Goal: Check status: Check status

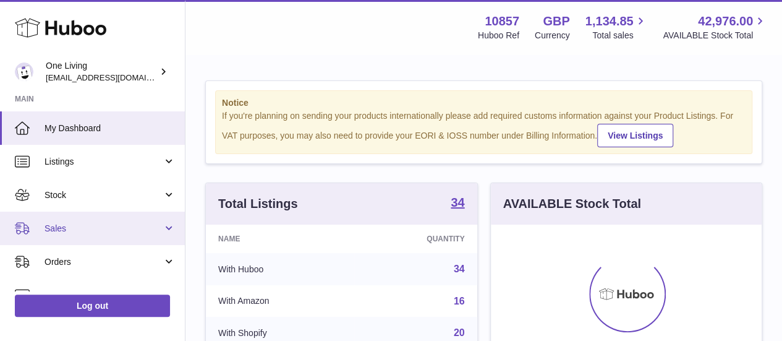
scroll to position [193, 271]
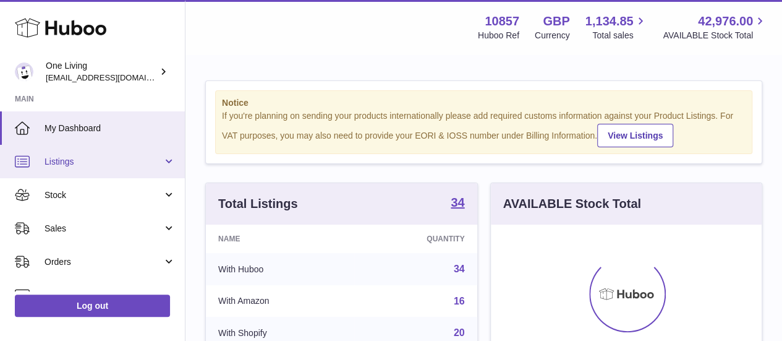
click at [140, 170] on link "Listings" at bounding box center [92, 161] width 185 height 33
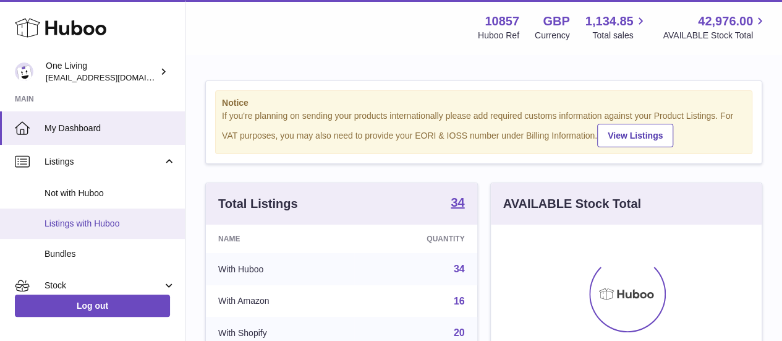
click at [116, 227] on span "Listings with Huboo" at bounding box center [110, 224] width 131 height 12
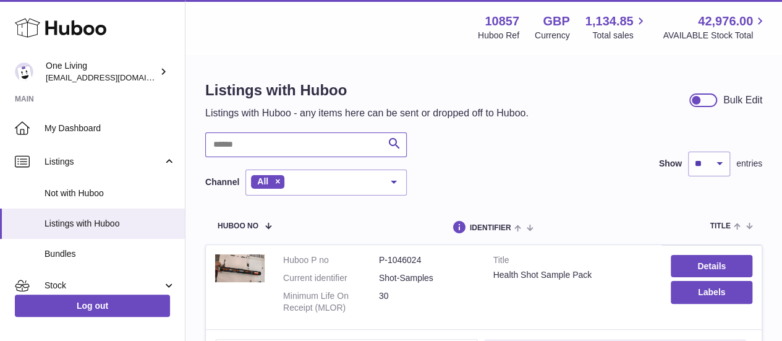
click at [347, 147] on input "text" at bounding box center [306, 144] width 202 height 25
type input "***"
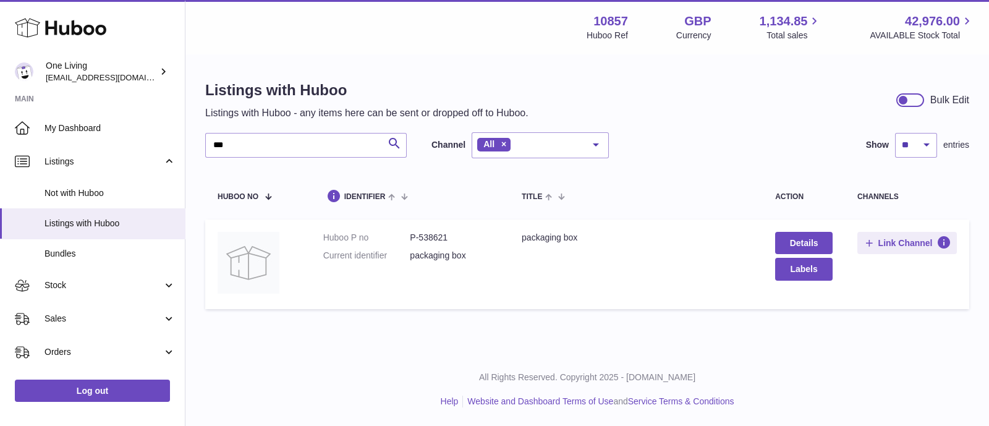
drag, startPoint x: 783, startPoint y: 0, endPoint x: 439, endPoint y: 227, distance: 412.4
click at [439, 227] on td "Huboo P no P-538621 Current identifier packaging box" at bounding box center [410, 264] width 198 height 90
click at [430, 242] on td "Huboo P no P-538621 Current identifier packaging box" at bounding box center [410, 264] width 198 height 90
click at [430, 242] on dd "P-538621" at bounding box center [453, 238] width 87 height 12
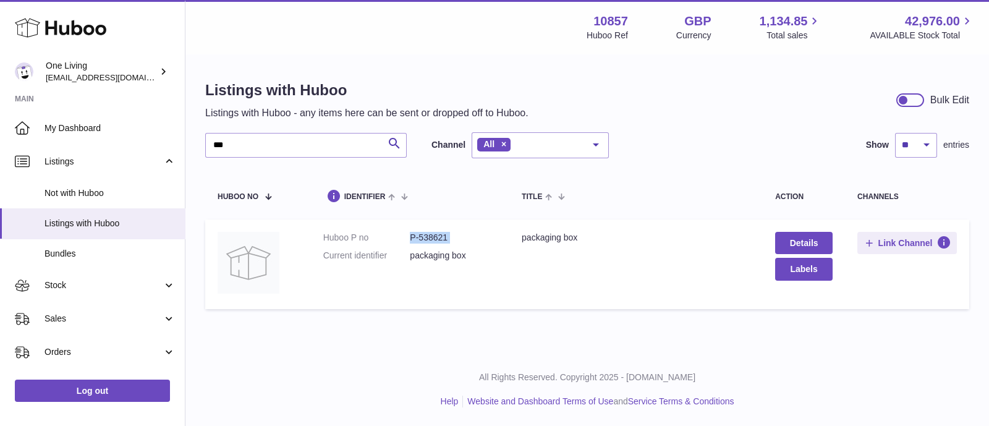
click at [430, 242] on dd "P-538621" at bounding box center [453, 238] width 87 height 12
click at [129, 294] on link "Stock" at bounding box center [92, 285] width 185 height 33
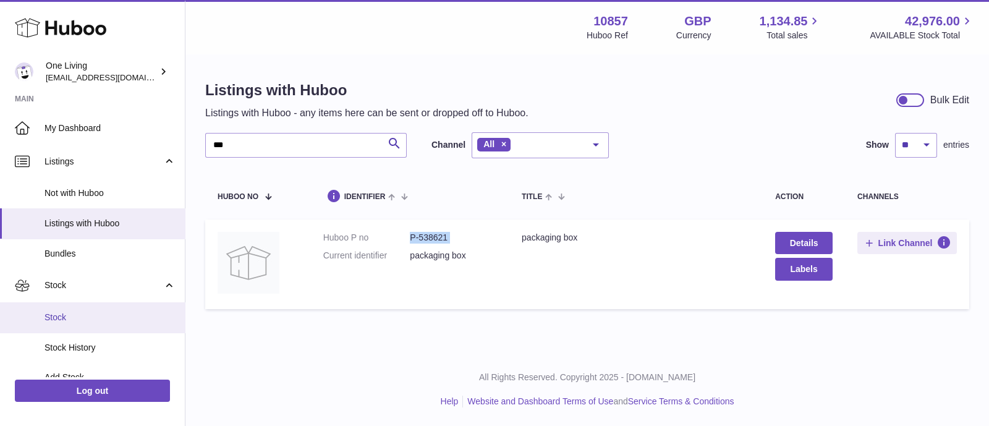
click at [117, 317] on span "Stock" at bounding box center [110, 318] width 131 height 12
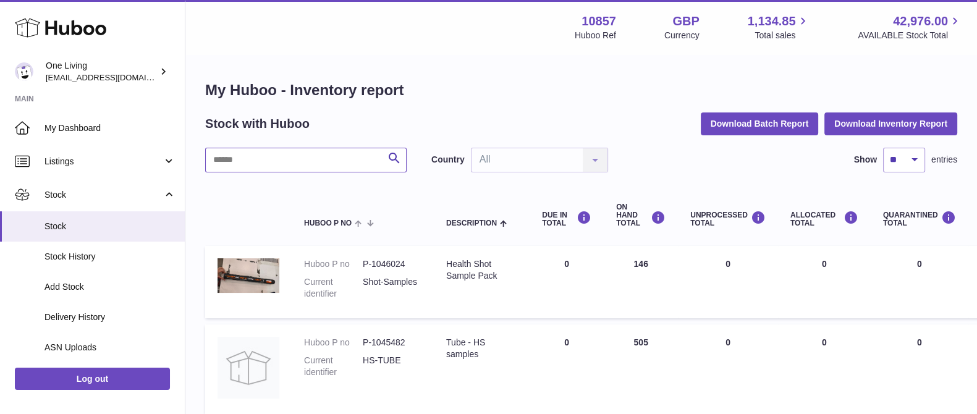
paste input "********"
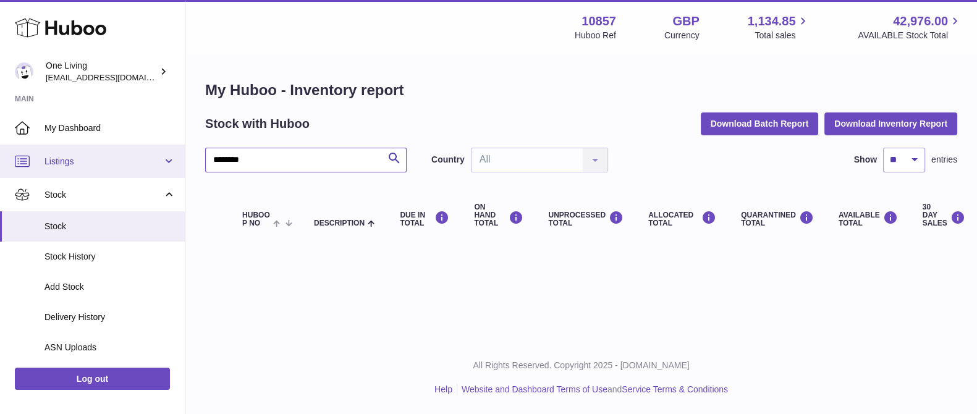
drag, startPoint x: 198, startPoint y: 159, endPoint x: 62, endPoint y: 153, distance: 136.2
click at [62, 153] on div "Huboo One Living internalAdmin-10857@internal.huboo.com Main My Dashboard Listi…" at bounding box center [488, 207] width 977 height 414
type input "******"
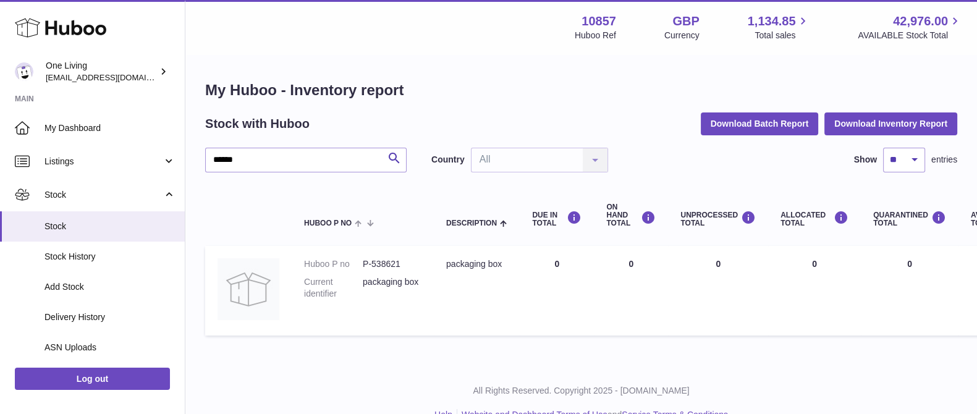
click at [385, 263] on dd "P-538621" at bounding box center [392, 264] width 59 height 12
copy dl "P-538621"
